Goal: Task Accomplishment & Management: Manage account settings

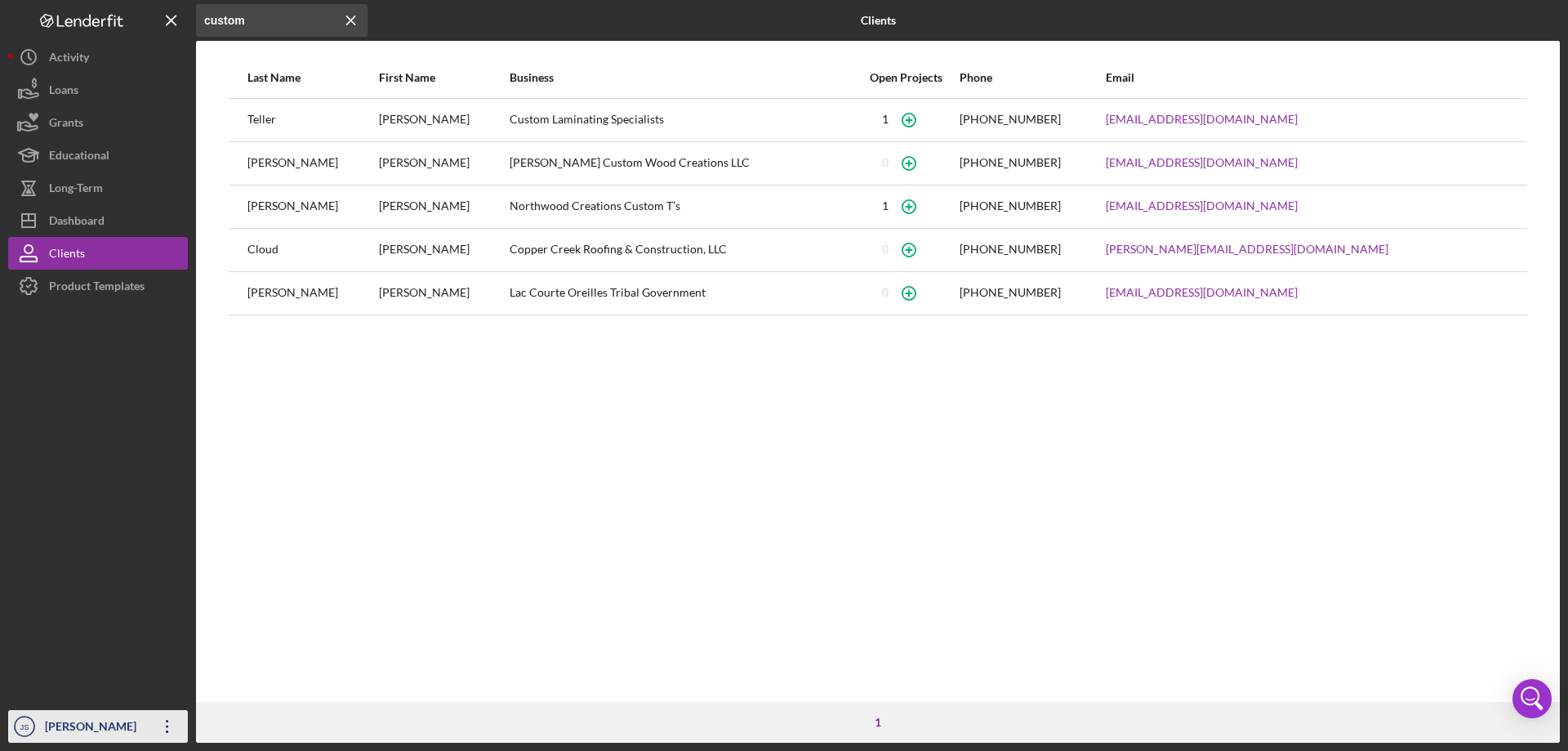
drag, startPoint x: 80, startPoint y: 728, endPoint x: 81, endPoint y: 715, distance: 13.0
click at [81, 728] on div "[PERSON_NAME]" at bounding box center [94, 728] width 106 height 36
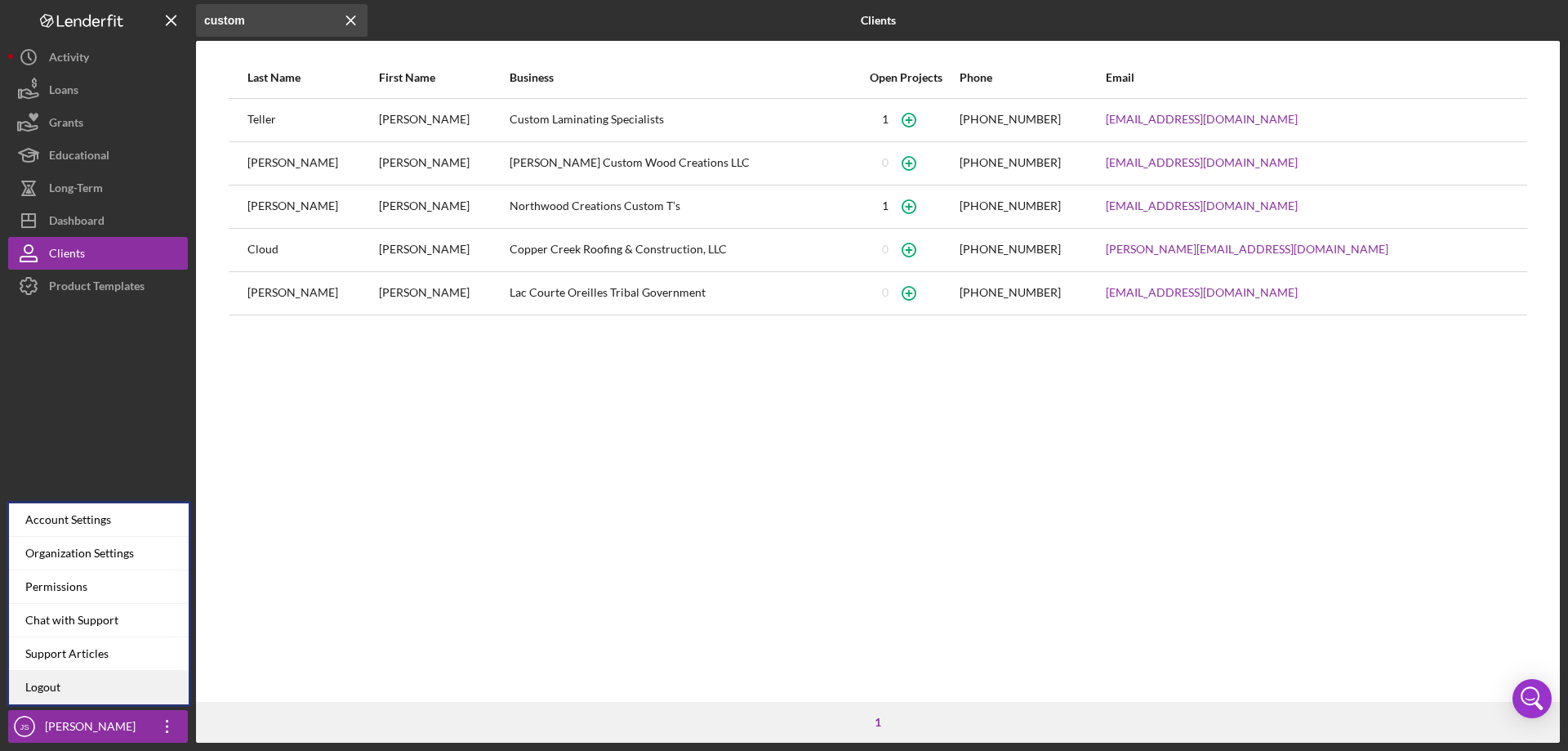
click at [69, 688] on link "Logout" at bounding box center [98, 688] width 180 height 34
